Goal: Navigation & Orientation: Go to known website

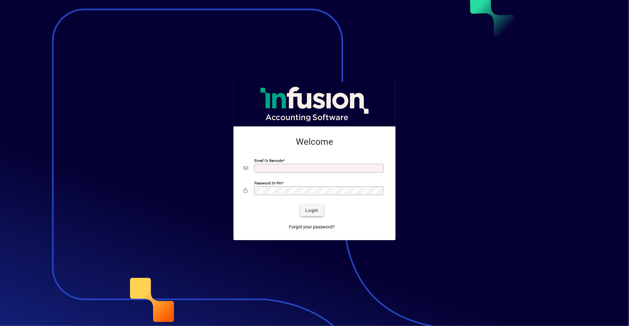
type input "**********"
click at [304, 210] on span "submit" at bounding box center [311, 210] width 23 height 15
